Goal: Task Accomplishment & Management: Manage account settings

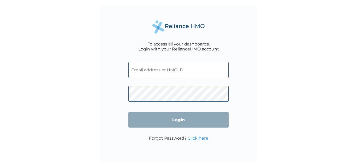
click at [199, 72] on input "text" at bounding box center [178, 70] width 100 height 16
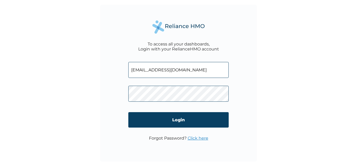
type input "[EMAIL_ADDRESS][DOMAIN_NAME]"
click at [190, 138] on link "Click here" at bounding box center [197, 138] width 21 height 5
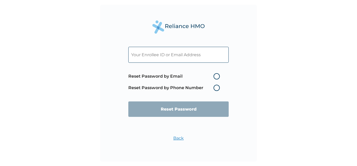
click at [217, 89] on label "Reset Password by Phone Number" at bounding box center [175, 88] width 94 height 6
click at [215, 88] on label "Reset Password by Phone Number" at bounding box center [175, 88] width 94 height 6
click at [217, 87] on label "Reset Password by Phone Number" at bounding box center [175, 88] width 94 height 6
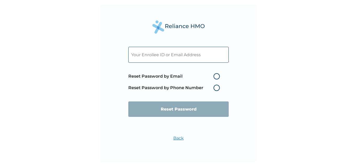
click at [217, 87] on label "Reset Password by Phone Number" at bounding box center [175, 88] width 94 height 6
click at [215, 75] on label "Reset Password by Email" at bounding box center [175, 76] width 94 height 6
click at [214, 75] on input "Reset Password by Email" at bounding box center [210, 76] width 8 height 8
radio input "true"
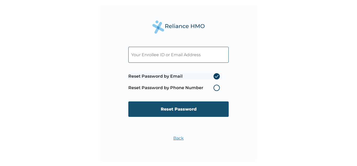
click at [182, 108] on input "Reset Password" at bounding box center [178, 108] width 100 height 15
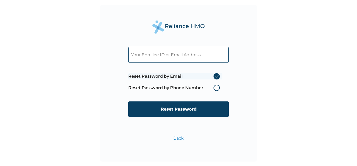
click at [215, 87] on label "Reset Password by Phone Number" at bounding box center [175, 88] width 94 height 6
click at [179, 139] on link "Back" at bounding box center [178, 138] width 10 height 5
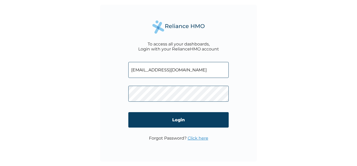
click at [192, 137] on link "Click here" at bounding box center [197, 138] width 21 height 5
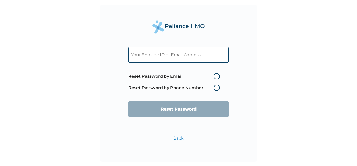
click at [217, 74] on label "Reset Password by Email" at bounding box center [175, 76] width 94 height 6
click at [214, 74] on input "Reset Password by Email" at bounding box center [210, 76] width 8 height 8
radio input "true"
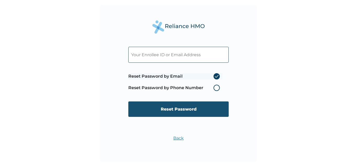
click at [182, 109] on input "Reset Password" at bounding box center [178, 108] width 100 height 15
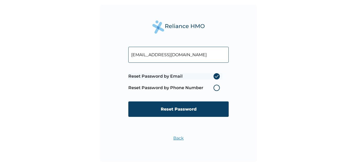
type input "[EMAIL_ADDRESS][DOMAIN_NAME]"
click at [215, 87] on label "Reset Password by Phone Number" at bounding box center [175, 88] width 94 height 6
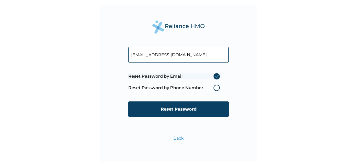
click at [215, 87] on label "Reset Password by Phone Number" at bounding box center [175, 88] width 94 height 6
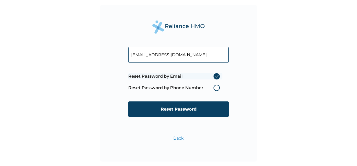
drag, startPoint x: 215, startPoint y: 87, endPoint x: 216, endPoint y: 74, distance: 13.4
click at [216, 74] on span "Reset Password by Email Reset Password by Phone Number" at bounding box center [175, 82] width 94 height 23
click at [216, 74] on label "Reset Password by Email" at bounding box center [175, 76] width 94 height 6
click at [214, 74] on input "Reset Password by Email" at bounding box center [210, 76] width 8 height 8
click at [216, 74] on label "Reset Password by Email" at bounding box center [175, 76] width 94 height 6
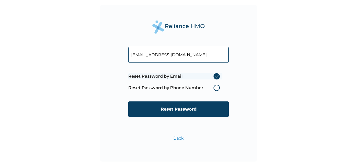
click at [214, 74] on input "Reset Password by Email" at bounding box center [210, 76] width 8 height 8
click at [216, 74] on label "Reset Password by Email" at bounding box center [175, 76] width 94 height 6
click at [214, 74] on input "Reset Password by Email" at bounding box center [210, 76] width 8 height 8
click at [173, 88] on label "Reset Password by Phone Number" at bounding box center [175, 88] width 94 height 6
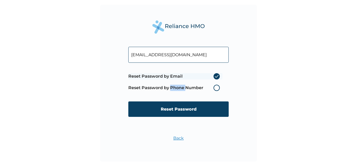
click at [173, 88] on label "Reset Password by Phone Number" at bounding box center [175, 88] width 94 height 6
click at [231, 100] on div "[EMAIL_ADDRESS][DOMAIN_NAME] Reset Password by Email Reset Password by Phone Nu…" at bounding box center [178, 83] width 157 height 157
click at [214, 86] on label "Reset Password by Phone Number" at bounding box center [175, 88] width 94 height 6
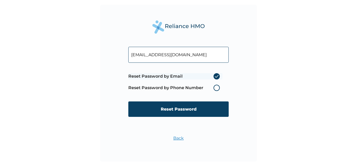
click at [179, 140] on link "Back" at bounding box center [178, 138] width 10 height 5
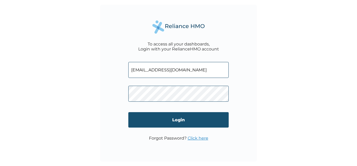
click at [176, 120] on input "Login" at bounding box center [178, 119] width 100 height 15
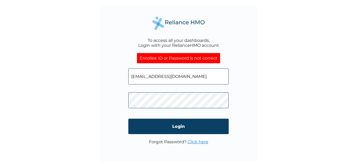
click at [263, 50] on div "To access all your dashboards, Login with your RelianceHMO account Enrollee ID …" at bounding box center [178, 83] width 357 height 166
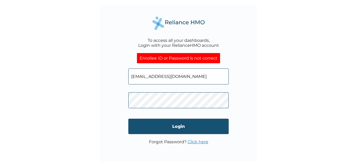
click at [179, 124] on input "Login" at bounding box center [178, 126] width 100 height 15
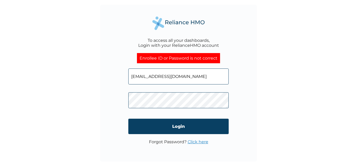
click at [195, 141] on link "Click here" at bounding box center [197, 141] width 21 height 5
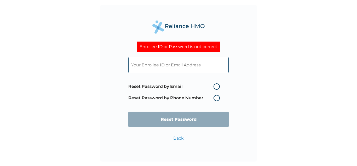
drag, startPoint x: 214, startPoint y: 103, endPoint x: 216, endPoint y: 100, distance: 3.9
click at [216, 100] on span "Reset Password by Email Reset Password by Phone Number" at bounding box center [175, 92] width 94 height 23
click at [216, 100] on label "Reset Password by Phone Number" at bounding box center [175, 98] width 94 height 6
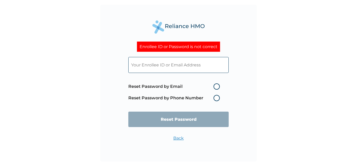
click at [216, 100] on label "Reset Password by Phone Number" at bounding box center [175, 98] width 94 height 6
click at [179, 140] on link "Back" at bounding box center [178, 138] width 10 height 5
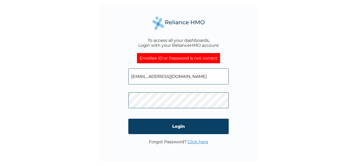
click at [194, 78] on input "[EMAIL_ADDRESS][DOMAIN_NAME]" at bounding box center [178, 76] width 100 height 16
type input "a"
type input "FMC/10687/A"
click at [192, 142] on link "Click here" at bounding box center [197, 141] width 21 height 5
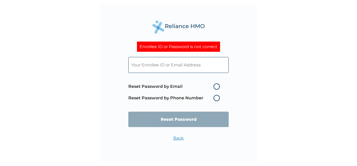
click at [216, 97] on label "Reset Password by Phone Number" at bounding box center [175, 98] width 94 height 6
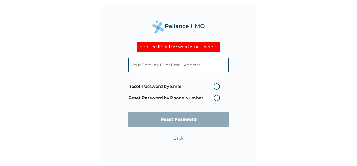
click at [216, 97] on label "Reset Password by Phone Number" at bounding box center [175, 98] width 94 height 6
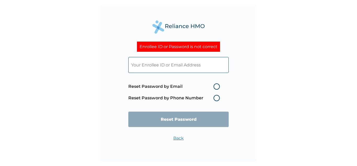
click at [216, 97] on label "Reset Password by Phone Number" at bounding box center [175, 98] width 94 height 6
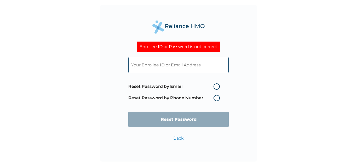
click at [216, 97] on label "Reset Password by Phone Number" at bounding box center [175, 98] width 94 height 6
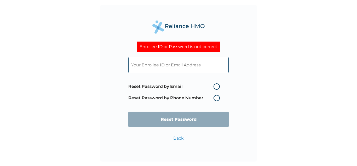
click at [216, 97] on label "Reset Password by Phone Number" at bounding box center [175, 98] width 94 height 6
